Goal: Information Seeking & Learning: Find specific fact

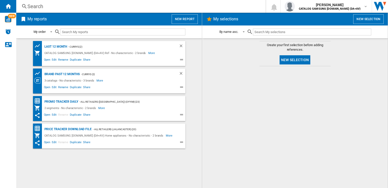
click at [67, 9] on div "Search" at bounding box center [139, 6] width 225 height 7
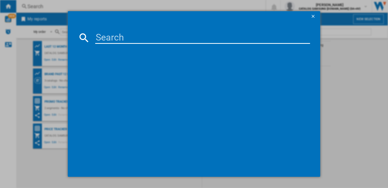
click at [102, 38] on input at bounding box center [202, 38] width 215 height 12
paste input "RS80F66KBTEU"
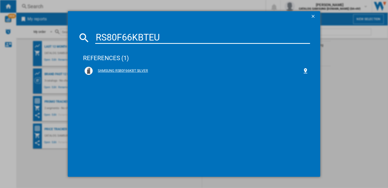
type input "RS80F66KBTEU"
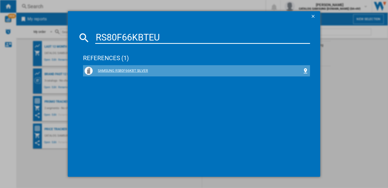
click at [131, 68] on div "SAMSUNG RS80F66KBT SILVER" at bounding box center [198, 70] width 210 height 5
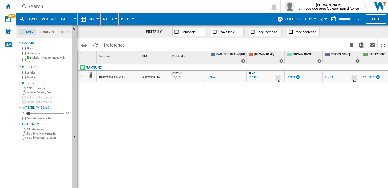
click at [260, 125] on div "CURRYS : -1.0 % £1,699 % N/A 5 CURRYS : -1.0 % -£1 % N/A" at bounding box center [279, 126] width 218 height 124
click at [71, 4] on div "Search" at bounding box center [139, 6] width 225 height 7
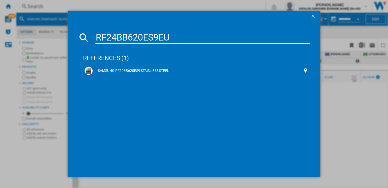
type input "RF24BB620ES9EU"
click at [127, 73] on div "SAMSUNG RF24BB620ES9 STAINLESS STEEL" at bounding box center [197, 71] width 224 height 8
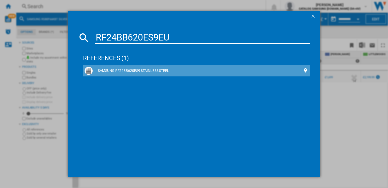
click at [125, 71] on div "SAMSUNG RF24BB620ES9 STAINLESS STEEL" at bounding box center [198, 70] width 210 height 5
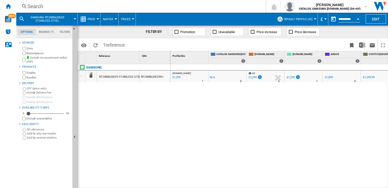
click at [293, 76] on div "£1,299" at bounding box center [291, 76] width 8 height 3
click at [314, 161] on div "[DOMAIN_NAME] : AO -1.0 % £1,299 % N/A 1 [DOMAIN_NAME] : AO -1.0 % -£1 % N/A" at bounding box center [279, 126] width 218 height 124
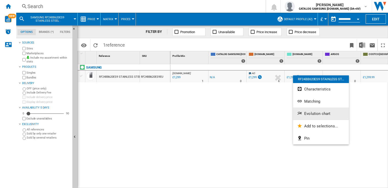
click at [312, 112] on span "Evolution chart" at bounding box center [317, 113] width 26 height 5
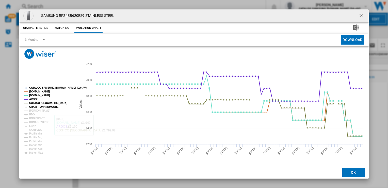
click at [37, 106] on tspan "CRAMPTONANDMOORE" at bounding box center [43, 106] width 29 height 3
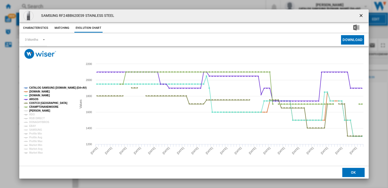
click at [37, 110] on tspan "[PERSON_NAME]" at bounding box center [39, 110] width 21 height 3
click at [34, 113] on tspan "RDO" at bounding box center [32, 114] width 6 height 3
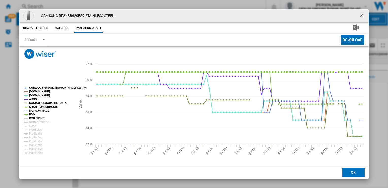
click at [35, 117] on tspan "RGB DIRECT" at bounding box center [36, 118] width 15 height 3
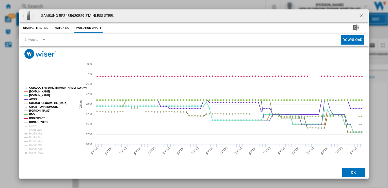
click at [37, 122] on tspan "DONAGHYBROS" at bounding box center [39, 121] width 20 height 3
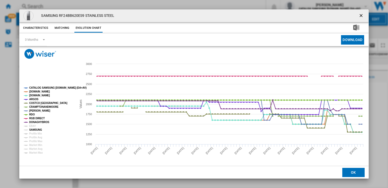
click at [36, 130] on tspan "SAMSUNG" at bounding box center [35, 129] width 13 height 3
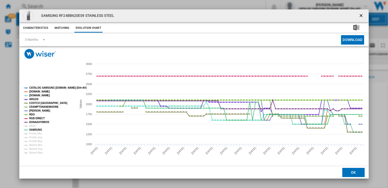
click at [362, 15] on ng-md-icon "getI18NText('BUTTONS.CLOSE_DIALOG')" at bounding box center [362, 16] width 6 height 6
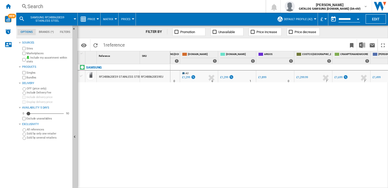
scroll to position [0, 86]
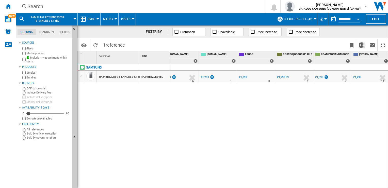
click at [282, 77] on div "£1,299.99" at bounding box center [283, 76] width 12 height 3
